Goal: Information Seeking & Learning: Learn about a topic

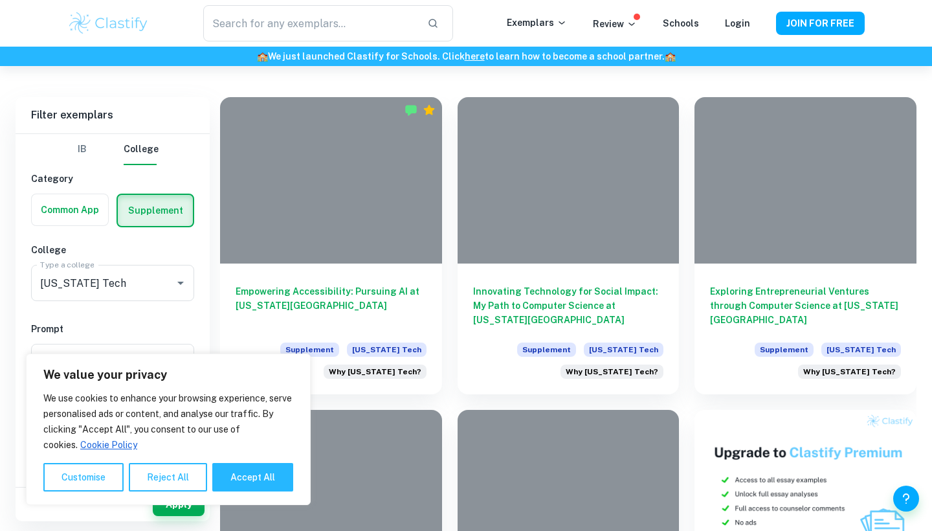
scroll to position [267, 0]
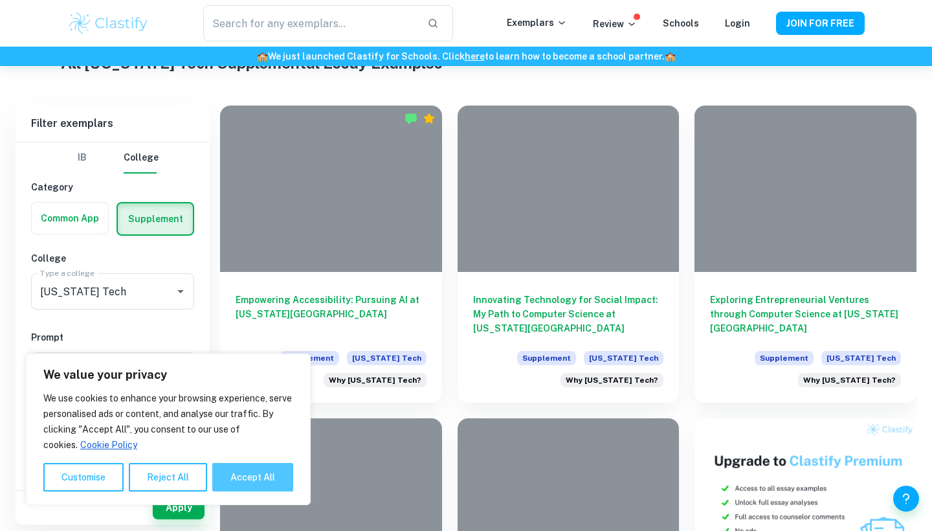
click at [245, 477] on button "Accept All" at bounding box center [252, 477] width 81 height 28
checkbox input "true"
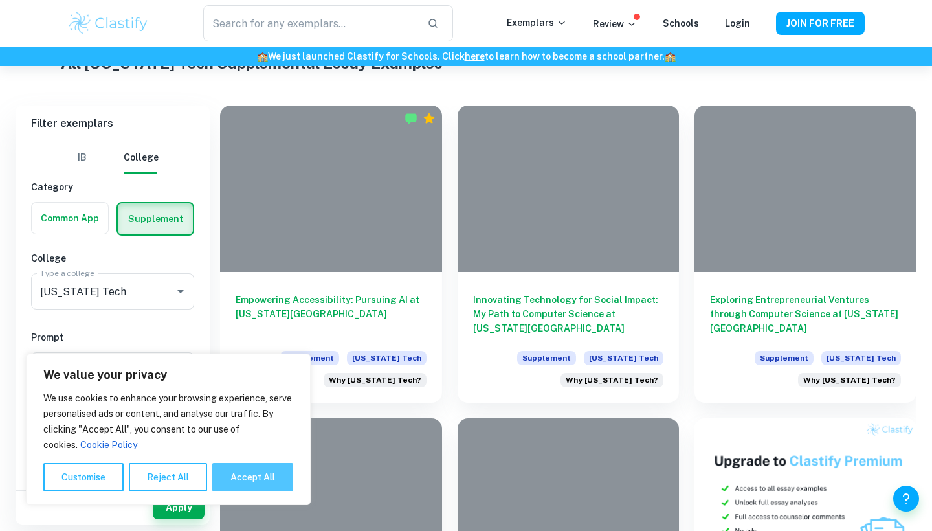
checkbox input "true"
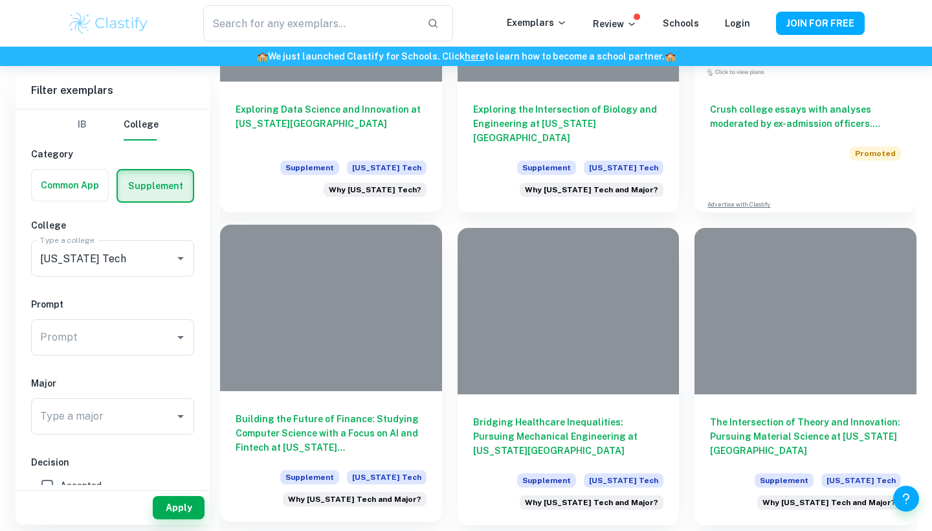
scroll to position [2313, 0]
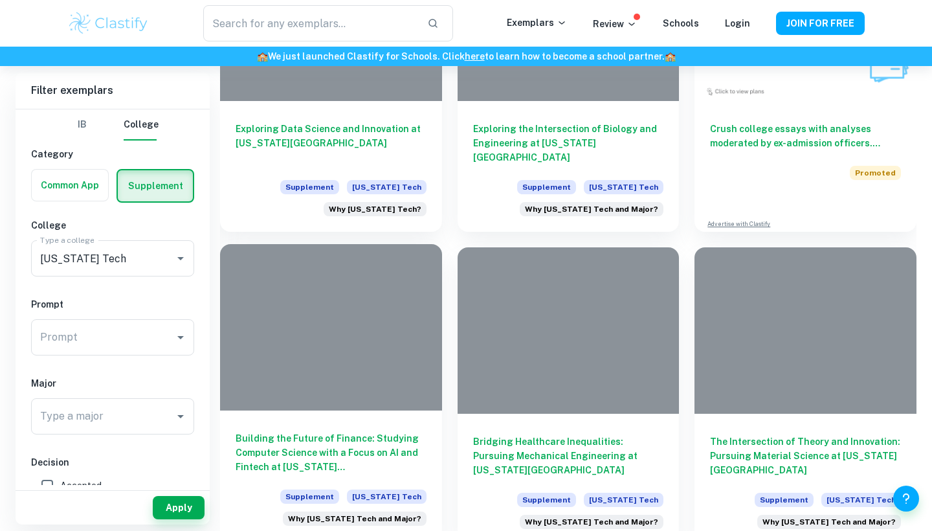
click at [365, 332] on div at bounding box center [331, 327] width 222 height 166
